Goal: Information Seeking & Learning: Find specific fact

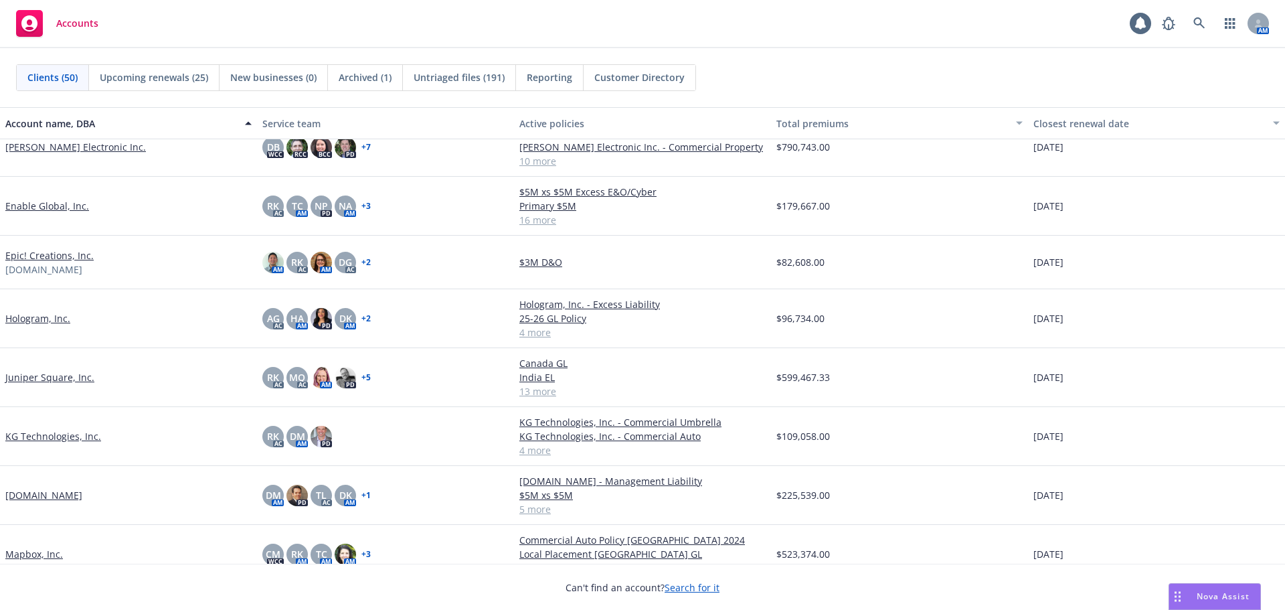
scroll to position [1071, 0]
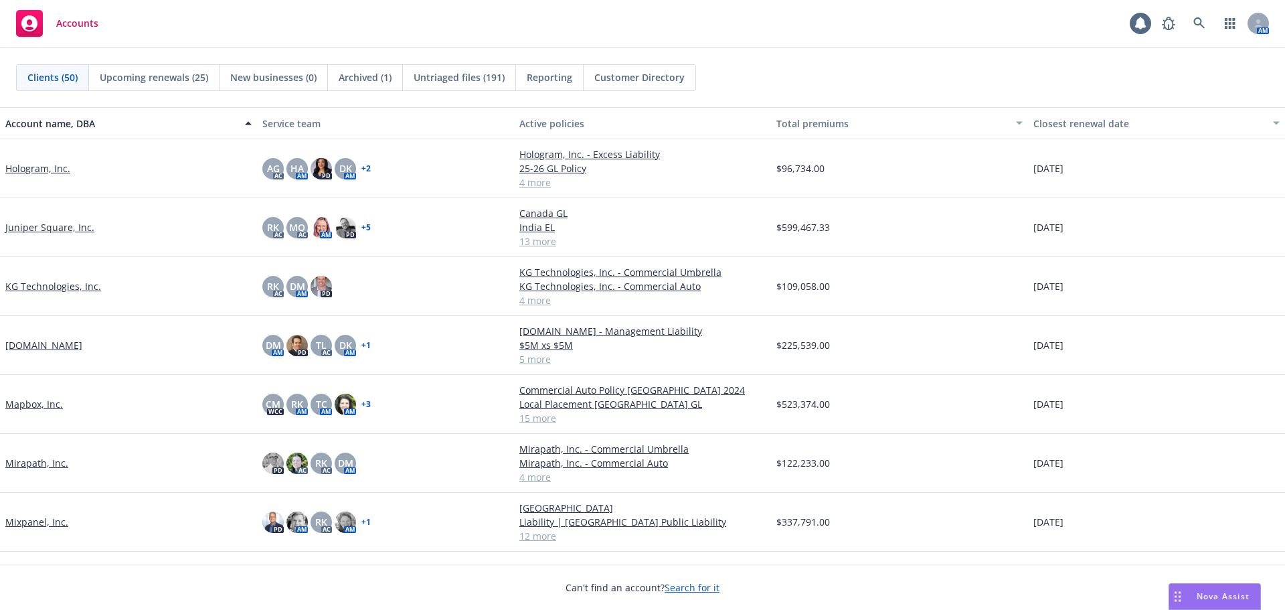
click at [37, 404] on link "Mapbox, Inc." at bounding box center [34, 404] width 58 height 14
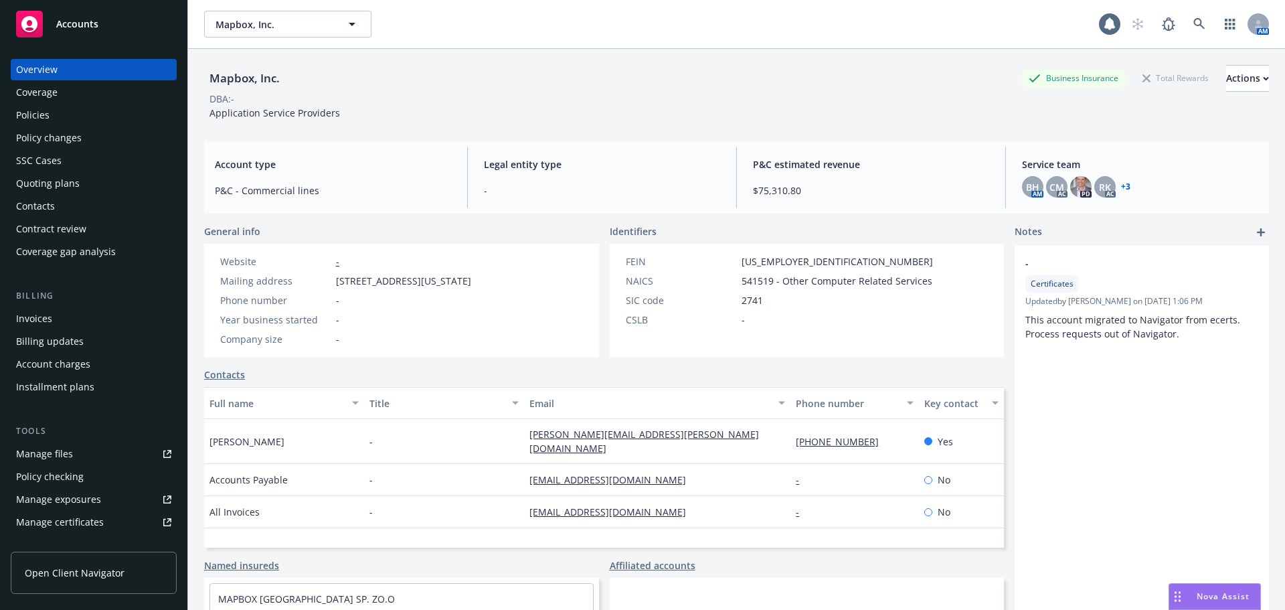
click at [94, 114] on div "Policies" at bounding box center [93, 114] width 155 height 21
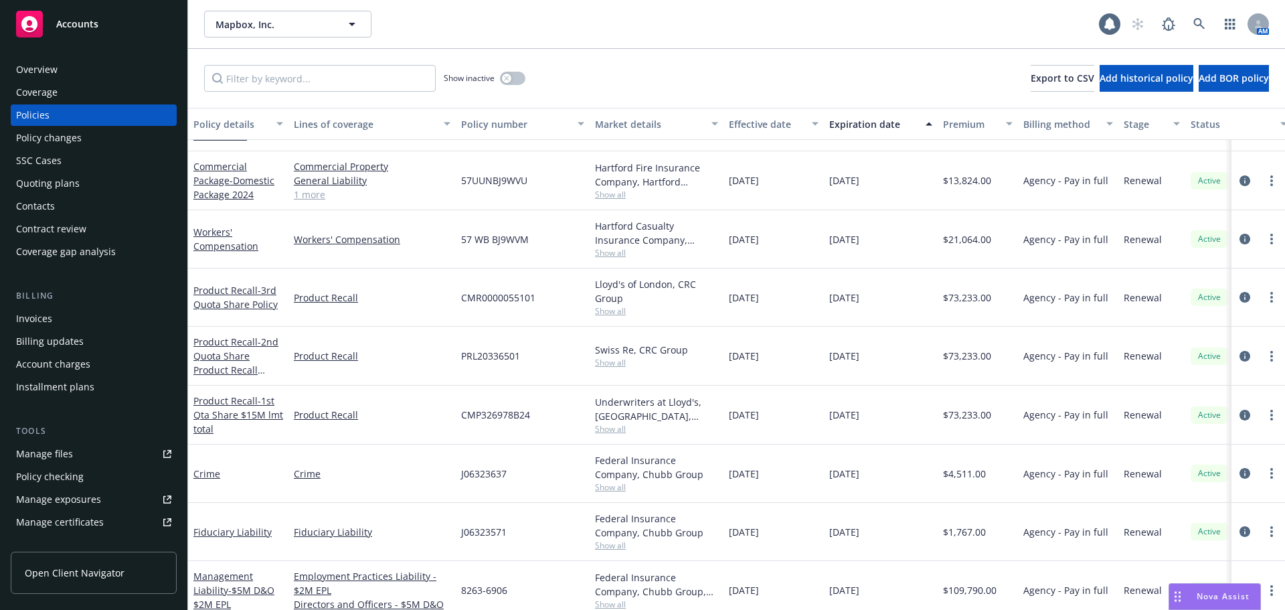
scroll to position [466, 0]
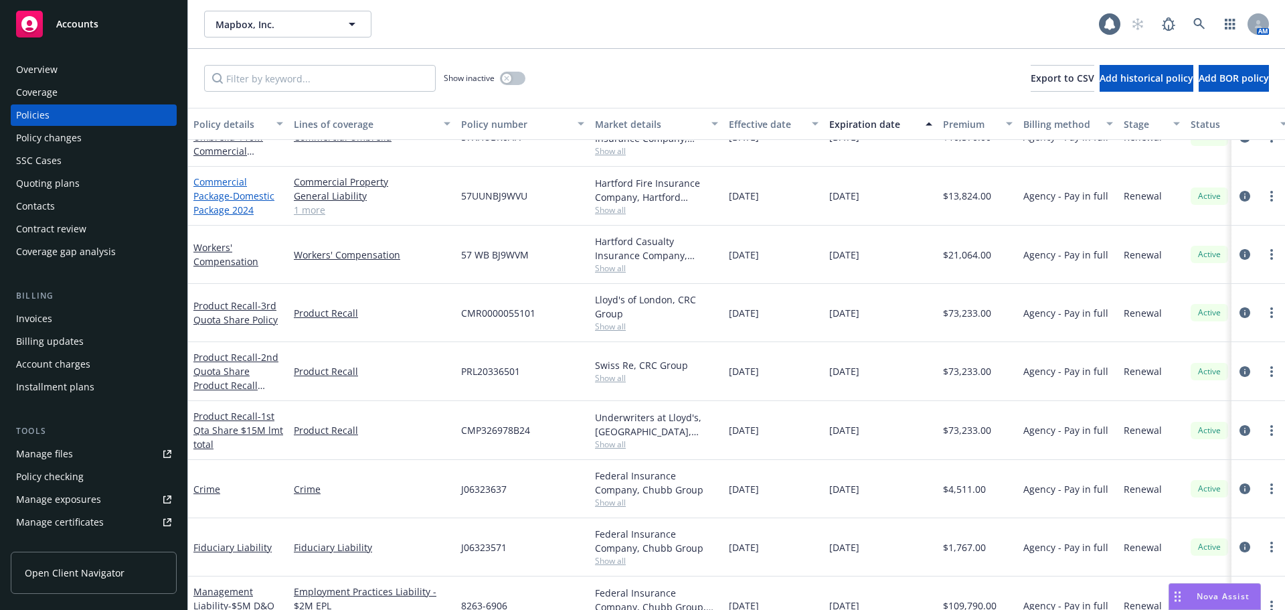
click at [236, 194] on span "- Domestic Package 2024" at bounding box center [233, 202] width 81 height 27
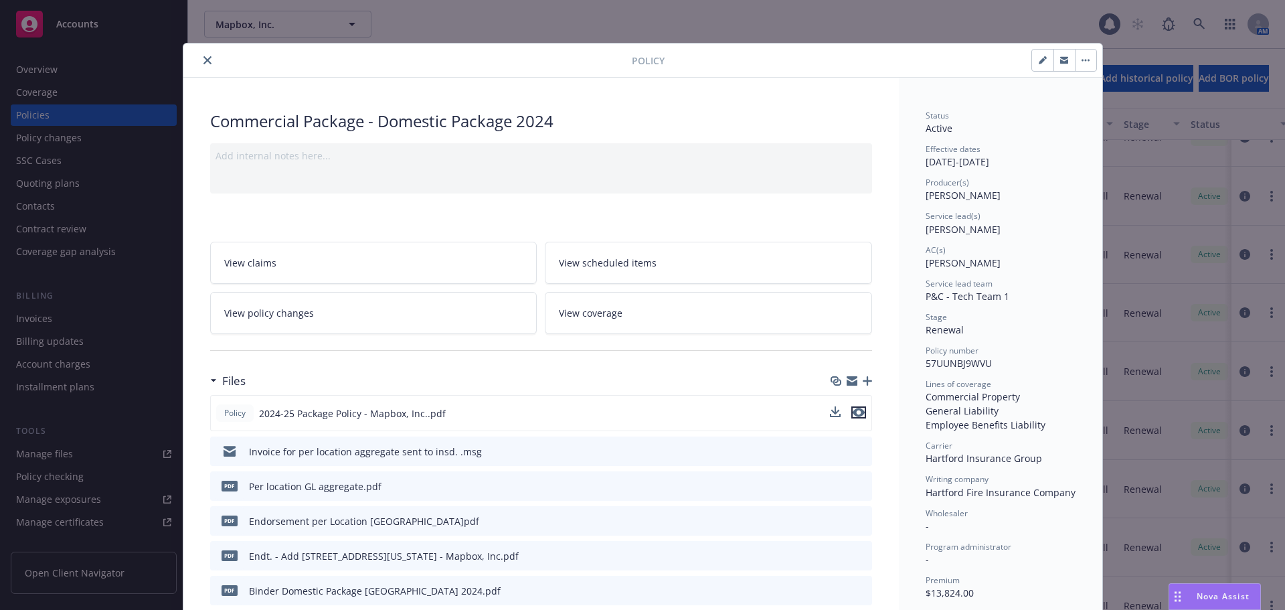
click at [853, 415] on icon "preview file" at bounding box center [859, 412] width 12 height 9
click at [203, 62] on icon "close" at bounding box center [207, 60] width 8 height 8
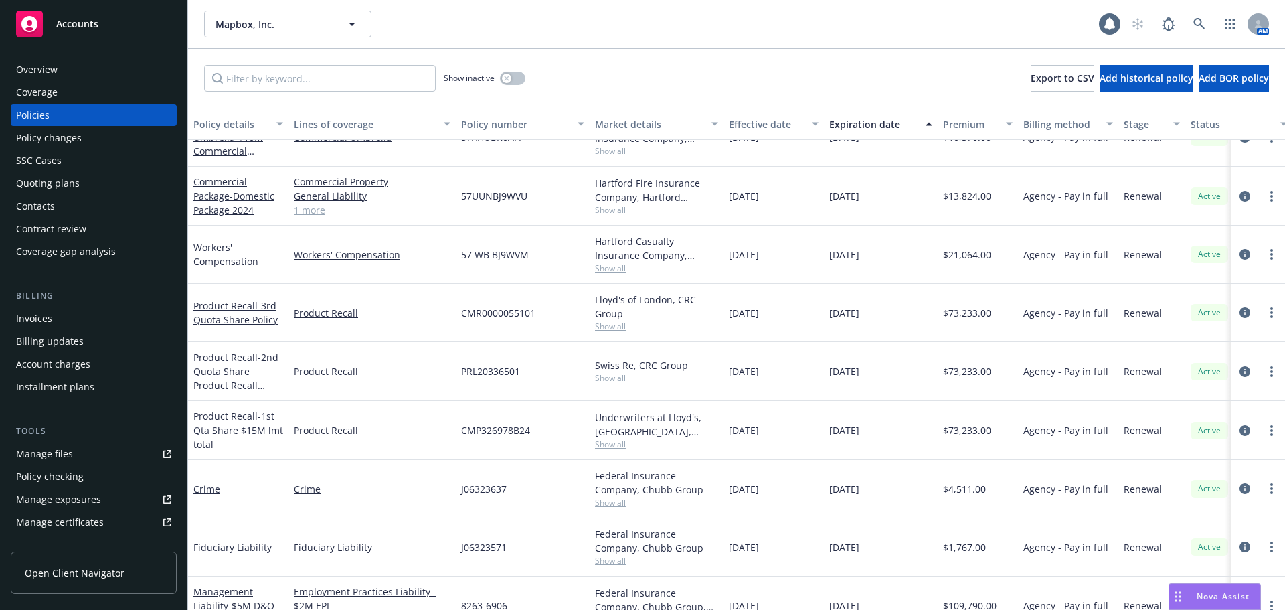
click at [142, 68] on div "Overview" at bounding box center [93, 69] width 155 height 21
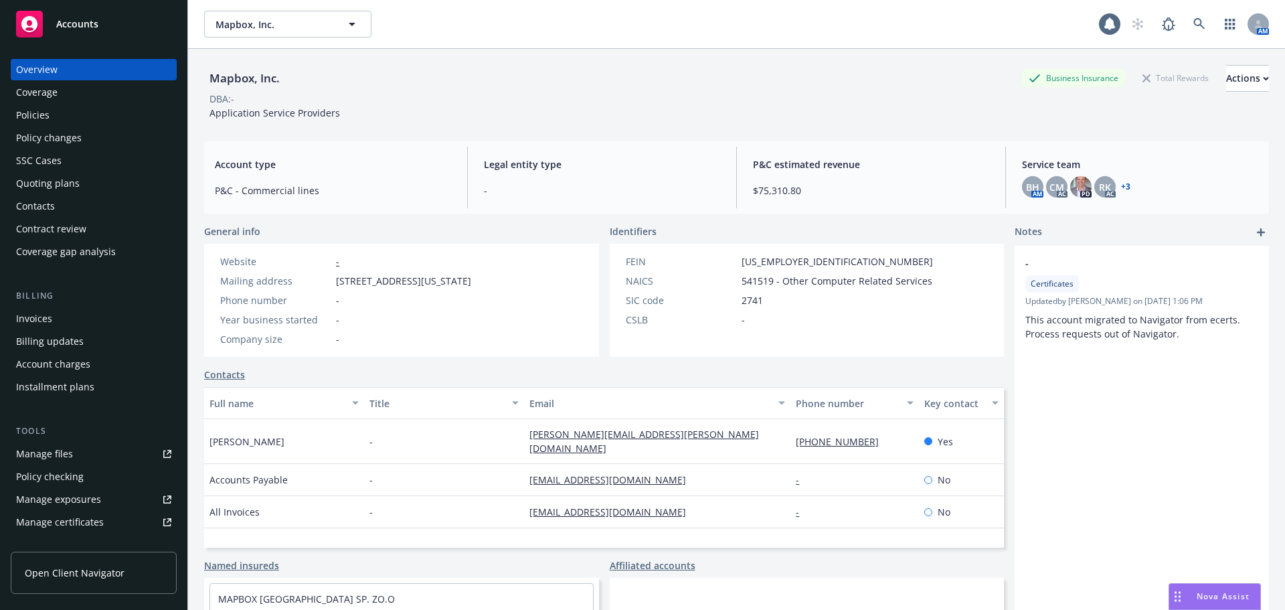
click at [447, 278] on span "[STREET_ADDRESS][US_STATE]" at bounding box center [403, 281] width 135 height 14
copy span "[STREET_ADDRESS][US_STATE]"
click at [88, 27] on span "Accounts" at bounding box center [77, 24] width 42 height 11
